Goal: Information Seeking & Learning: Check status

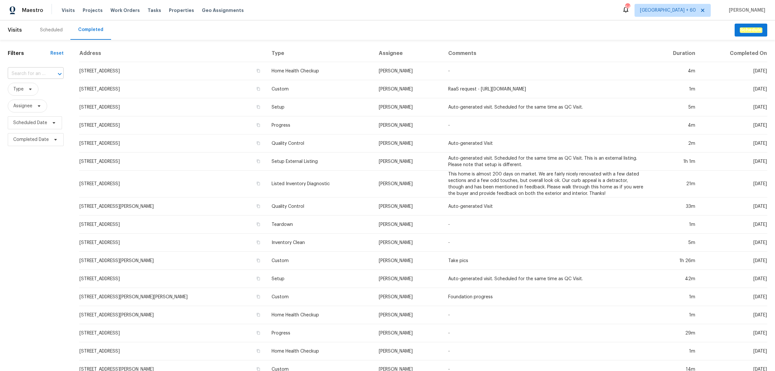
click at [46, 77] on div "​" at bounding box center [36, 74] width 56 height 10
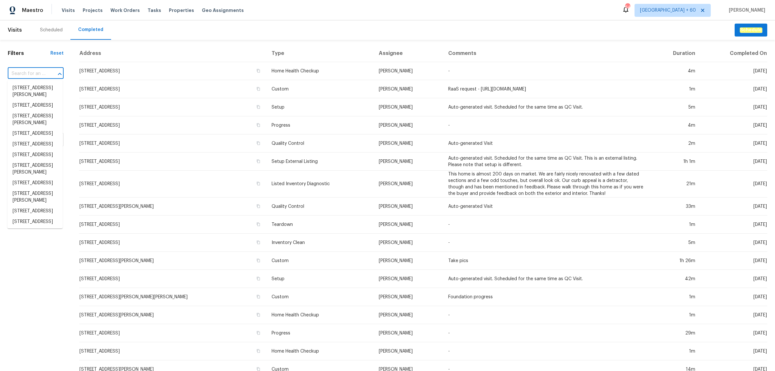
paste input "[STREET_ADDRESS][PERSON_NAME]"
type input "[STREET_ADDRESS][PERSON_NAME]"
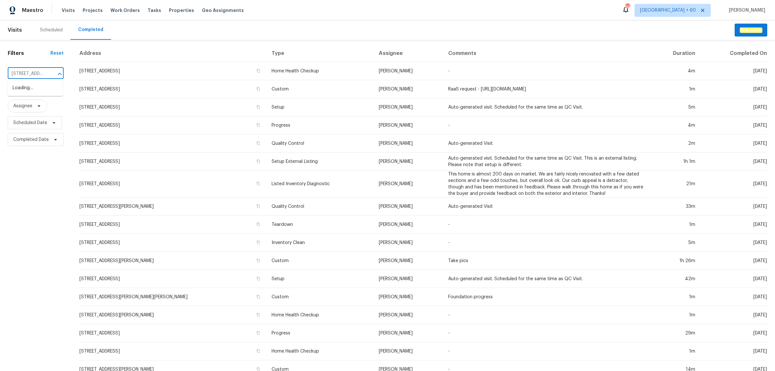
scroll to position [0, 45]
click at [42, 90] on li "[STREET_ADDRESS][PERSON_NAME]" at bounding box center [34, 91] width 55 height 17
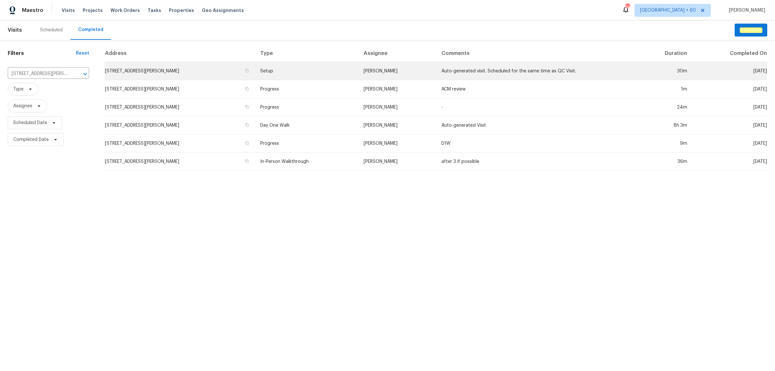
click at [304, 71] on td "Setup" at bounding box center [306, 71] width 103 height 18
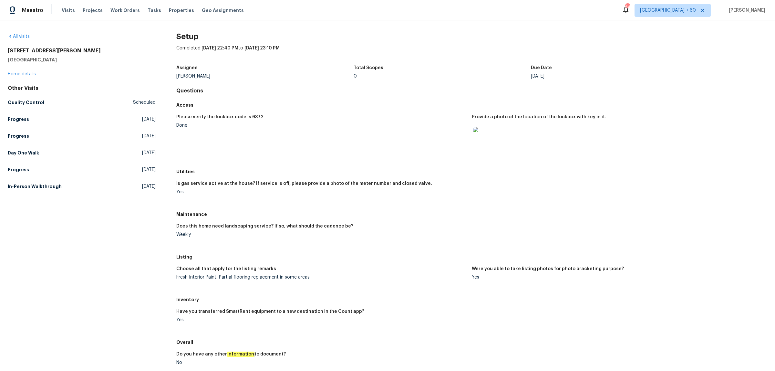
click at [5, 151] on div "All visits [STREET_ADDRESS][PERSON_NAME] Home details Other Visits Quality Cont…" at bounding box center [387, 195] width 775 height 350
click at [21, 151] on h5 "Day One Walk" at bounding box center [23, 153] width 31 height 6
